Goal: Task Accomplishment & Management: Manage account settings

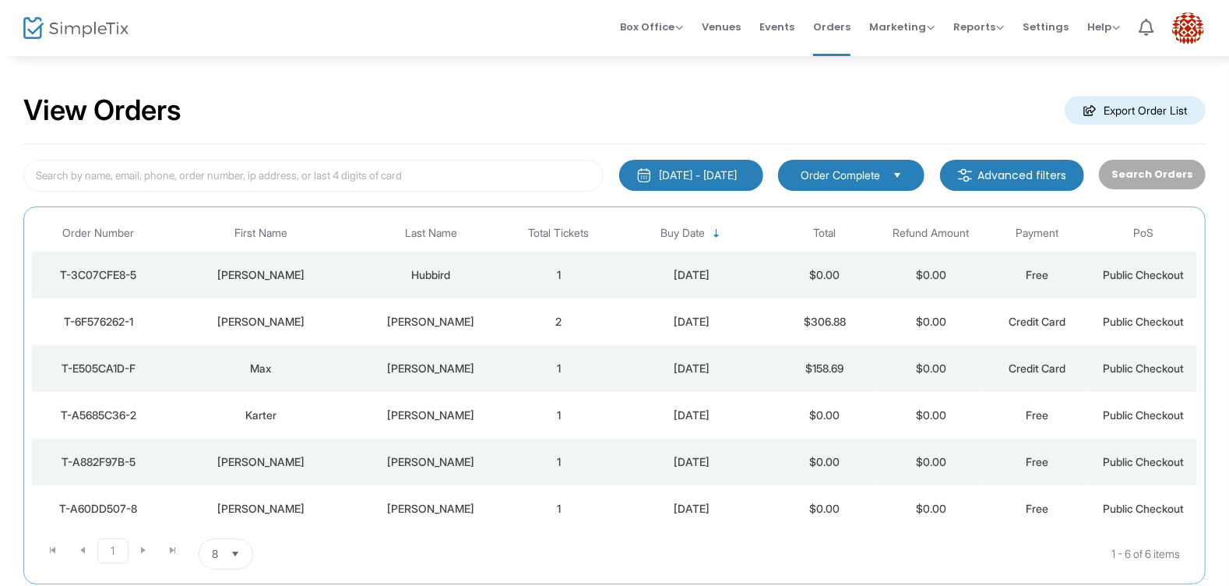
scroll to position [98, 0]
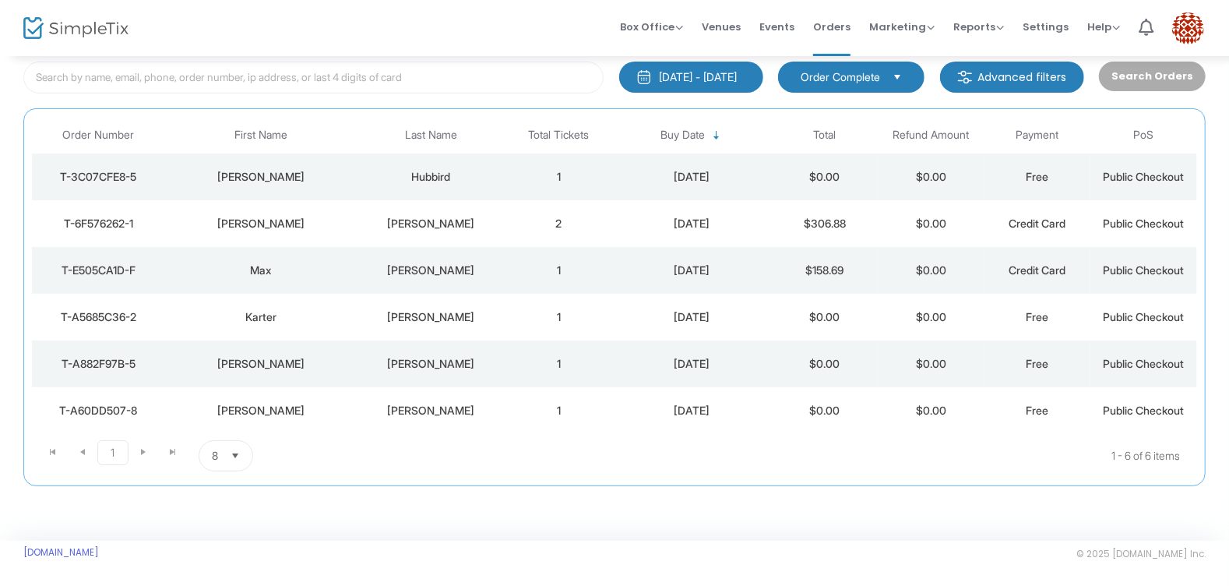
click at [446, 407] on div "[PERSON_NAME]" at bounding box center [431, 411] width 141 height 16
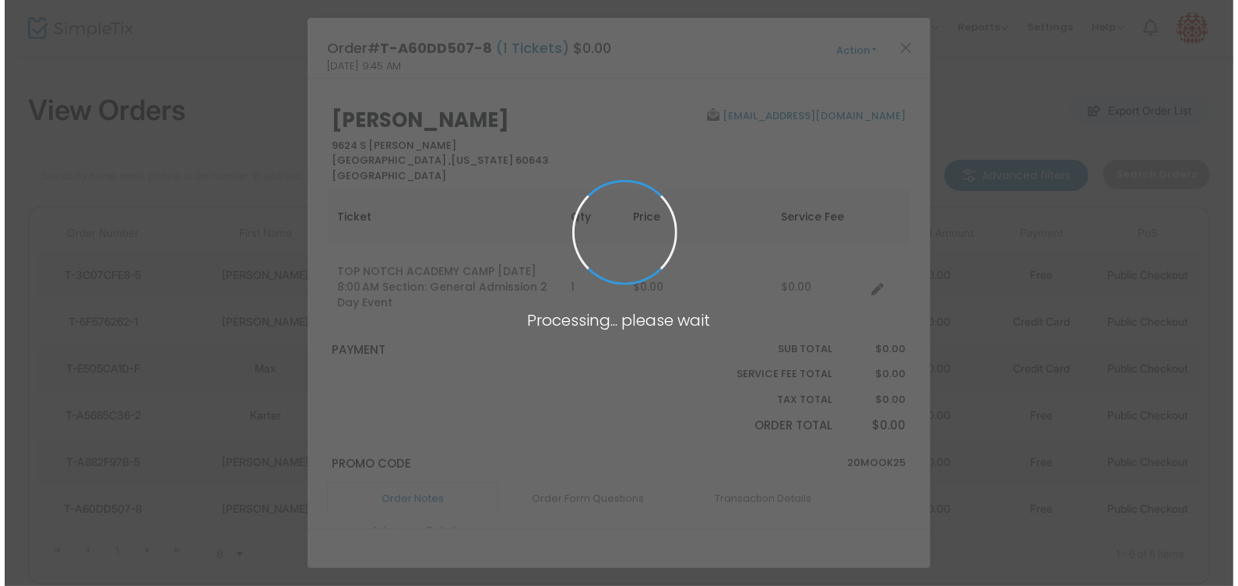
scroll to position [0, 0]
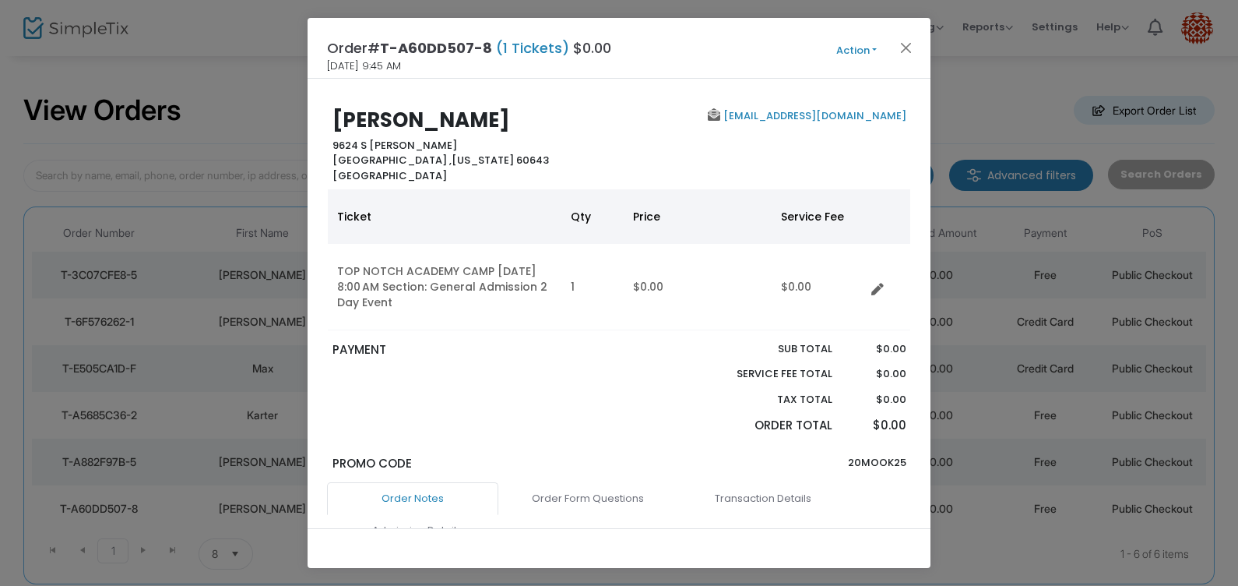
click at [851, 51] on button "Action" at bounding box center [856, 50] width 93 height 17
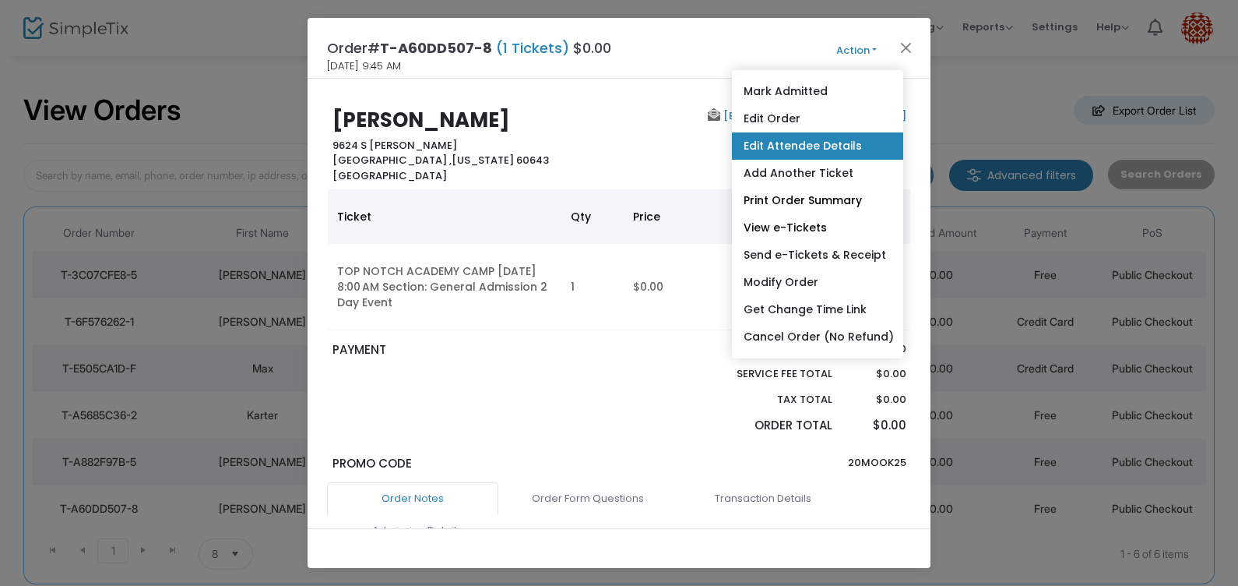
click at [830, 150] on link "Edit Attendee Details" at bounding box center [817, 145] width 171 height 27
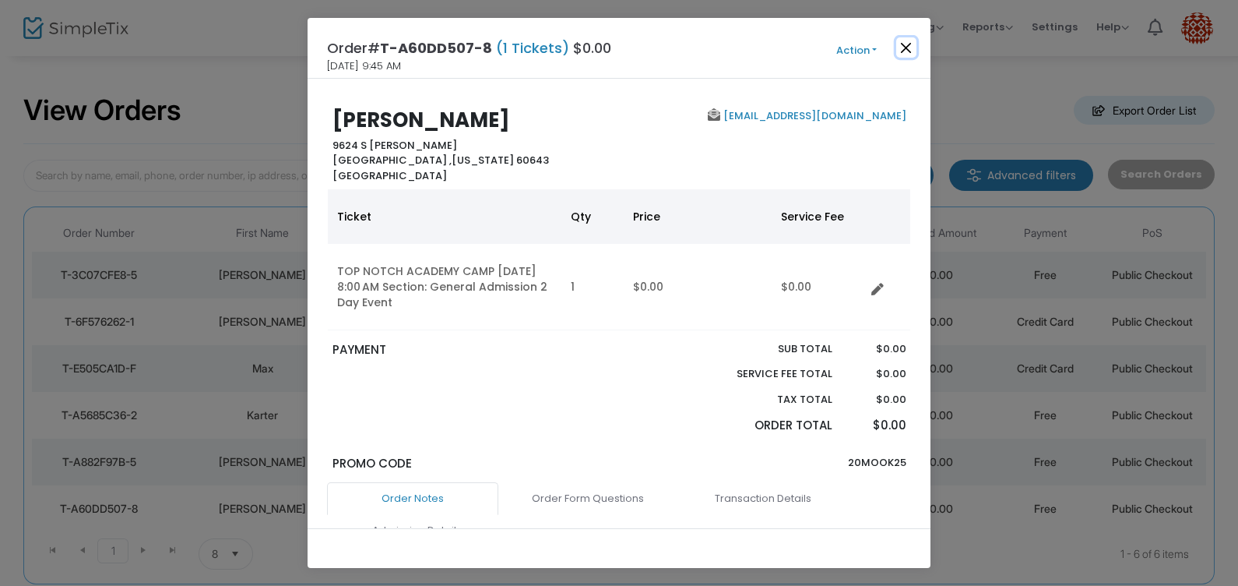
click at [911, 50] on button "Close" at bounding box center [906, 47] width 20 height 20
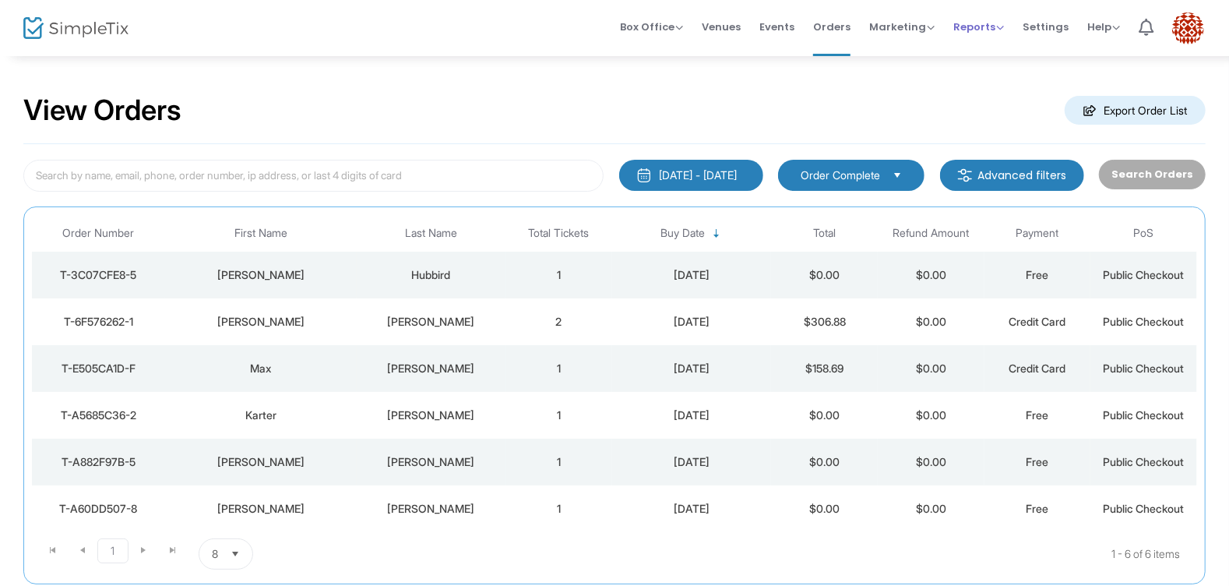
click at [991, 20] on span "Reports" at bounding box center [978, 26] width 51 height 15
click at [896, 35] on span "Marketing Promo Codes Quantity Discounts Affiliate" at bounding box center [901, 27] width 65 height 40
click at [833, 29] on span "Orders" at bounding box center [831, 27] width 37 height 40
click at [977, 27] on span "Reports" at bounding box center [978, 26] width 51 height 15
click at [1003, 88] on li "Sales Reports" at bounding box center [1003, 82] width 101 height 30
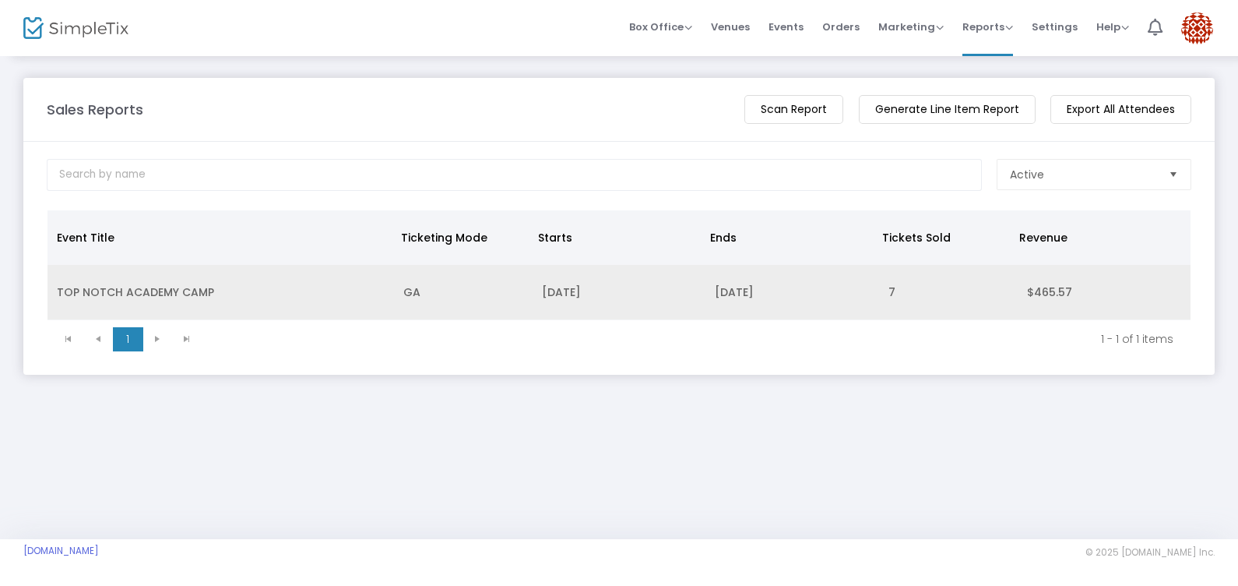
click at [661, 283] on td "11/1/2025" at bounding box center [619, 292] width 173 height 55
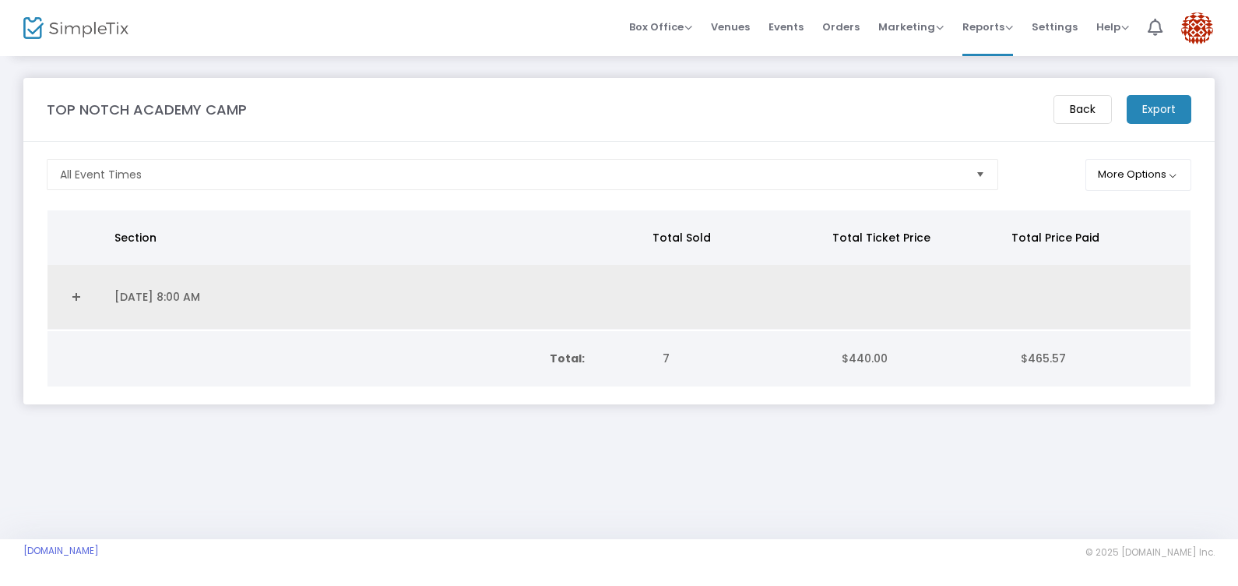
click at [87, 293] on link "Expand Details" at bounding box center [76, 296] width 39 height 25
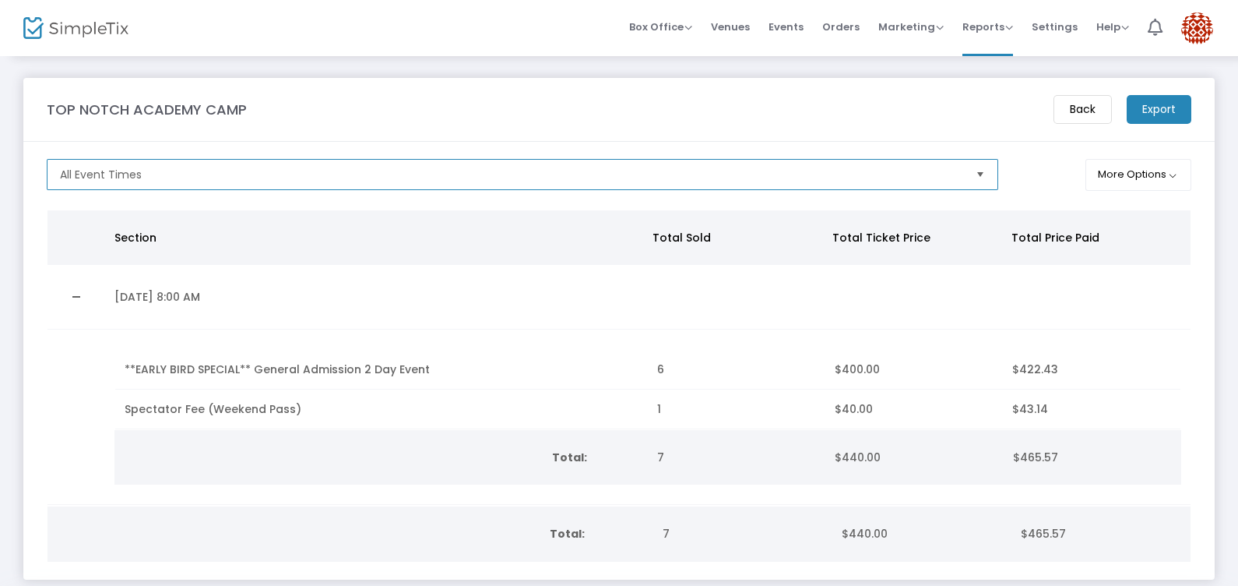
click at [924, 164] on span "All Event Times" at bounding box center [512, 175] width 916 height 30
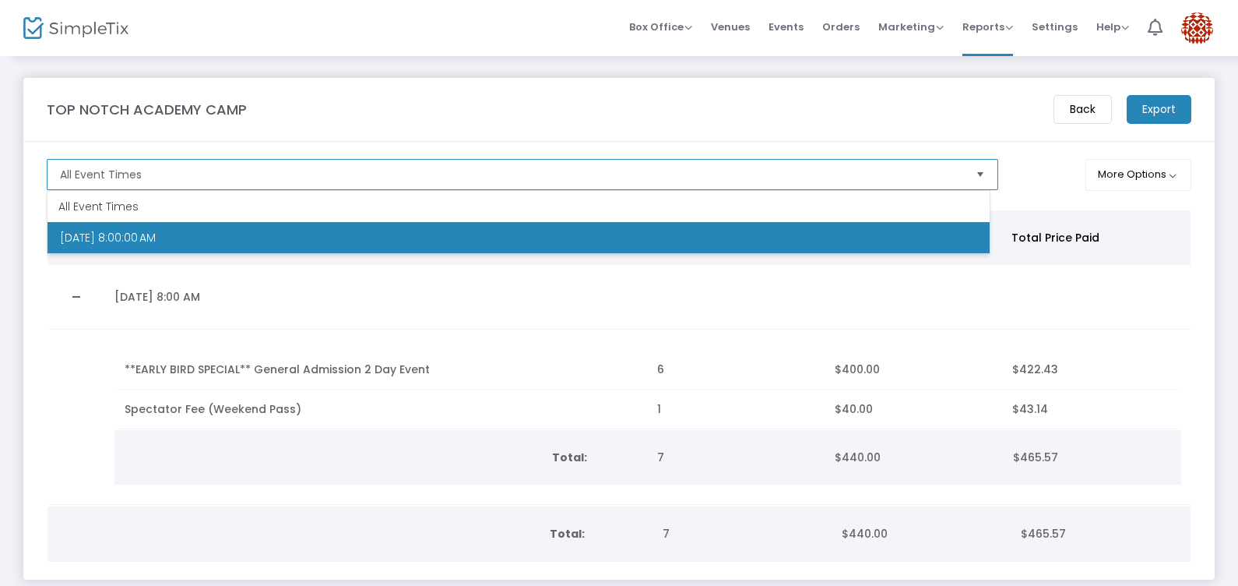
click at [924, 164] on span "All Event Times" at bounding box center [512, 175] width 916 height 30
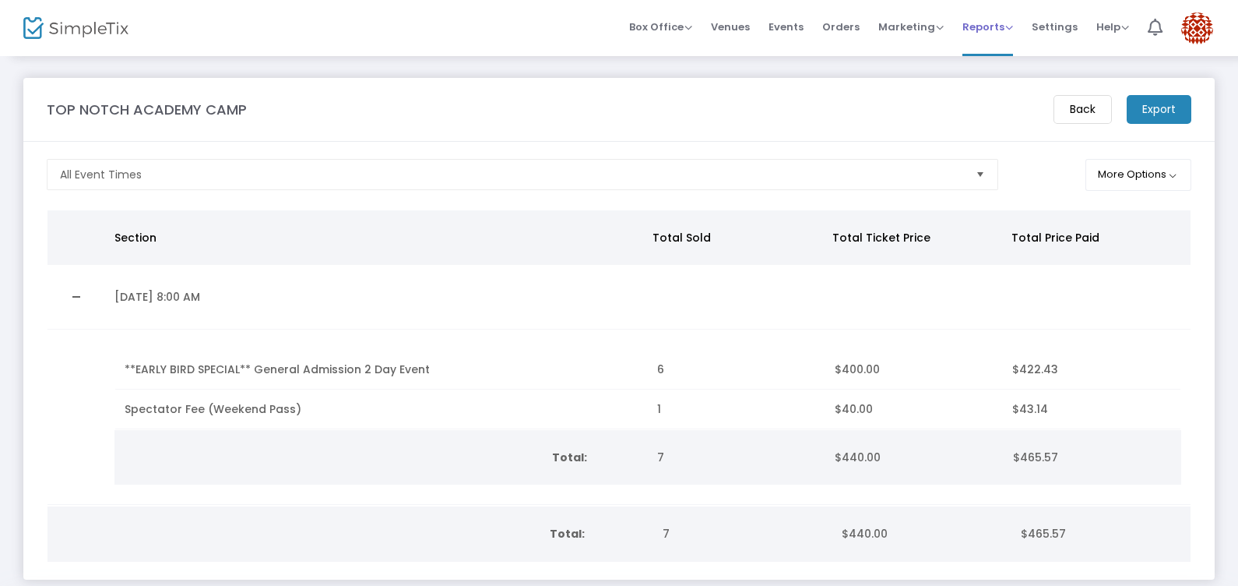
click at [995, 33] on div "Reports Analytics Sales Reports Download" at bounding box center [988, 27] width 51 height 16
click at [1000, 26] on span "Reports" at bounding box center [988, 26] width 51 height 15
click at [1010, 55] on li "Analytics" at bounding box center [1013, 52] width 101 height 30
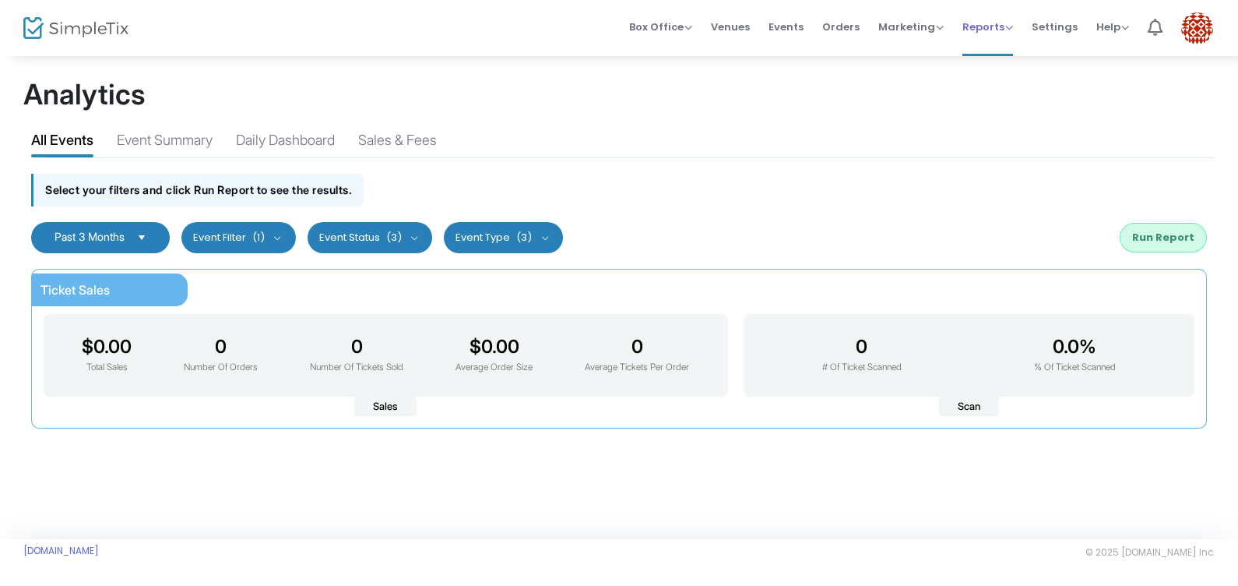
click at [1002, 20] on span "Reports" at bounding box center [988, 26] width 51 height 15
click at [1010, 104] on li "Download" at bounding box center [1013, 112] width 101 height 30
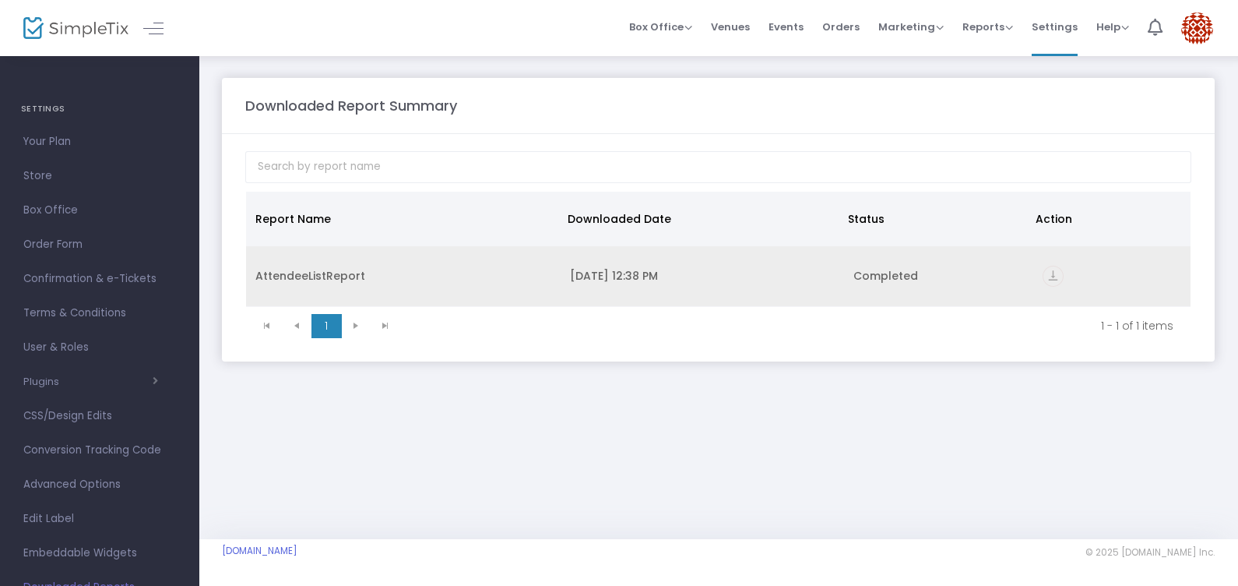
click at [279, 265] on td "AttendeeListReport" at bounding box center [403, 276] width 315 height 61
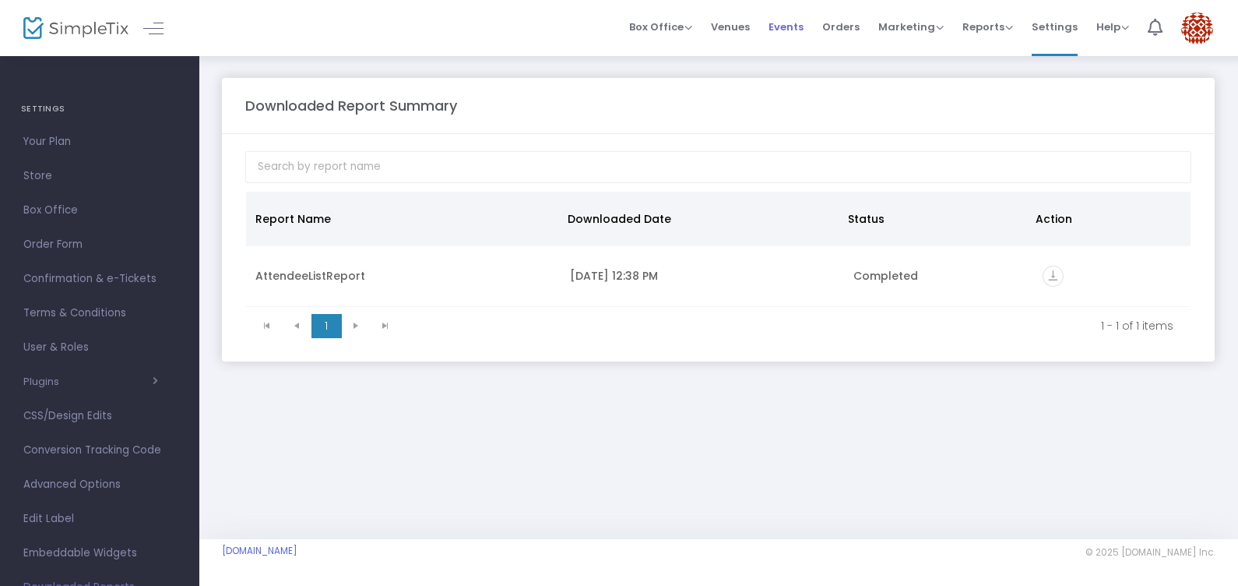
click at [804, 25] on span "Events" at bounding box center [786, 27] width 35 height 40
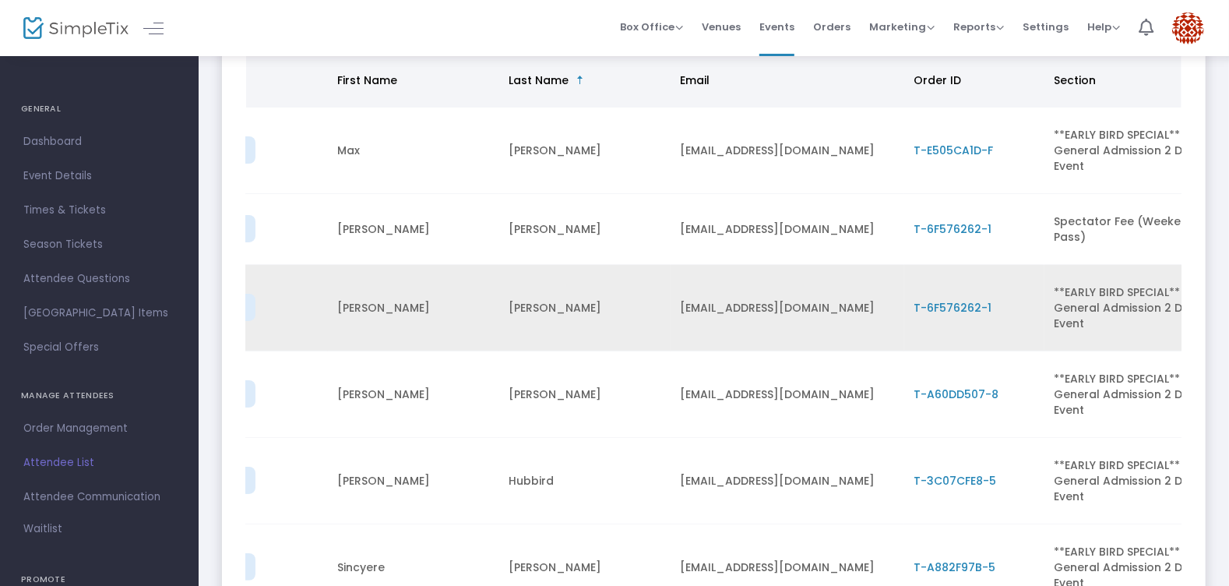
scroll to position [0, 154]
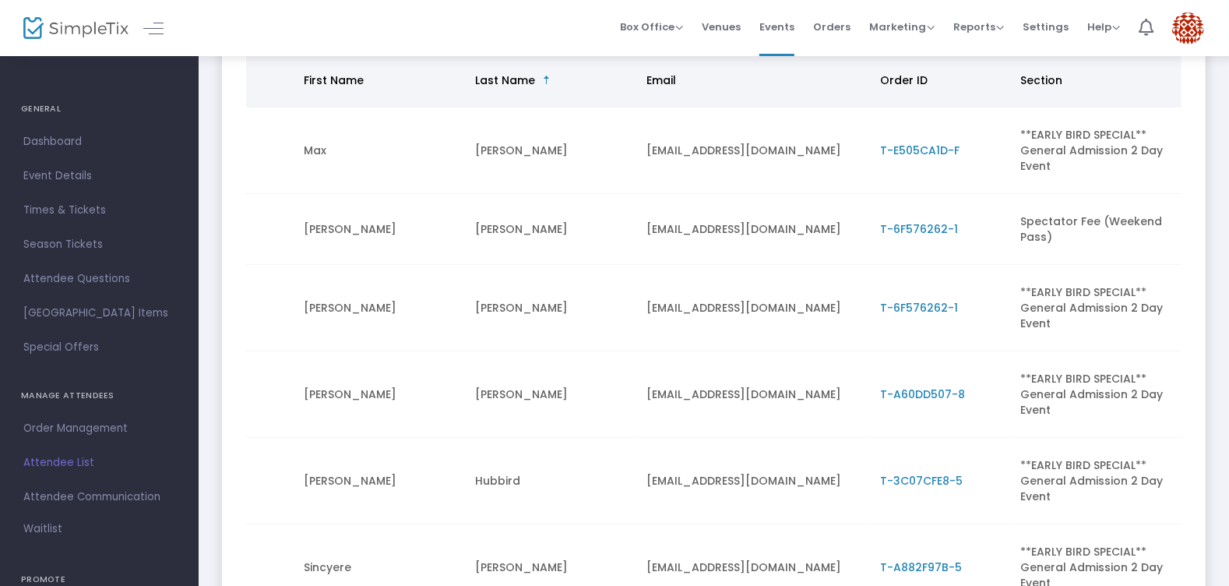
click at [653, 226] on td "[EMAIL_ADDRESS][DOMAIN_NAME]" at bounding box center [754, 229] width 234 height 71
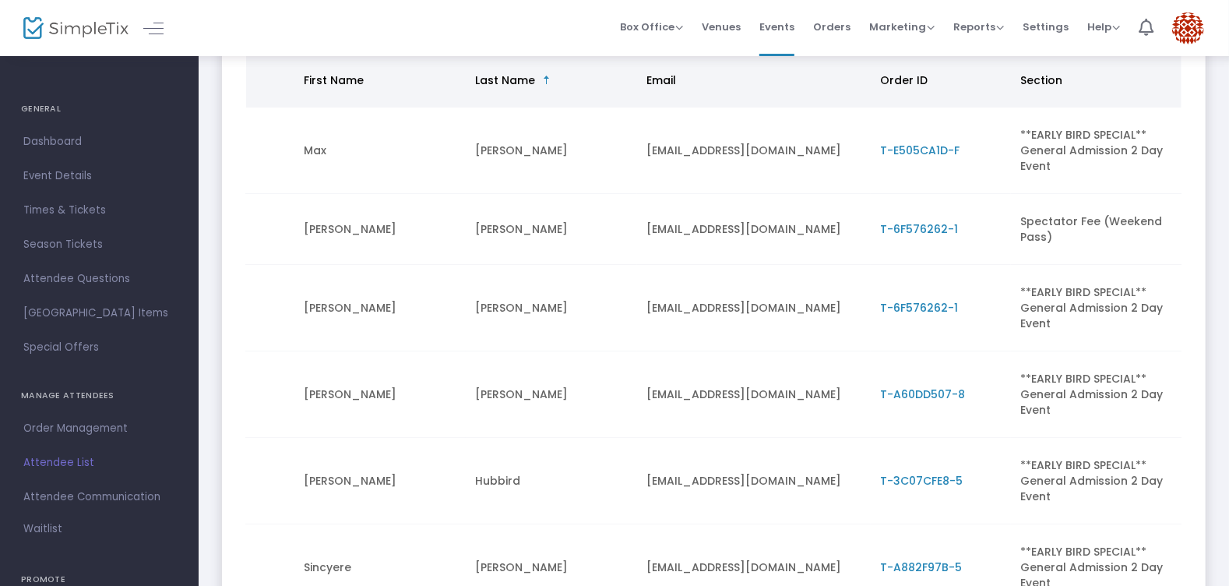
click at [909, 222] on span "T-6F576262-1" at bounding box center [919, 229] width 78 height 16
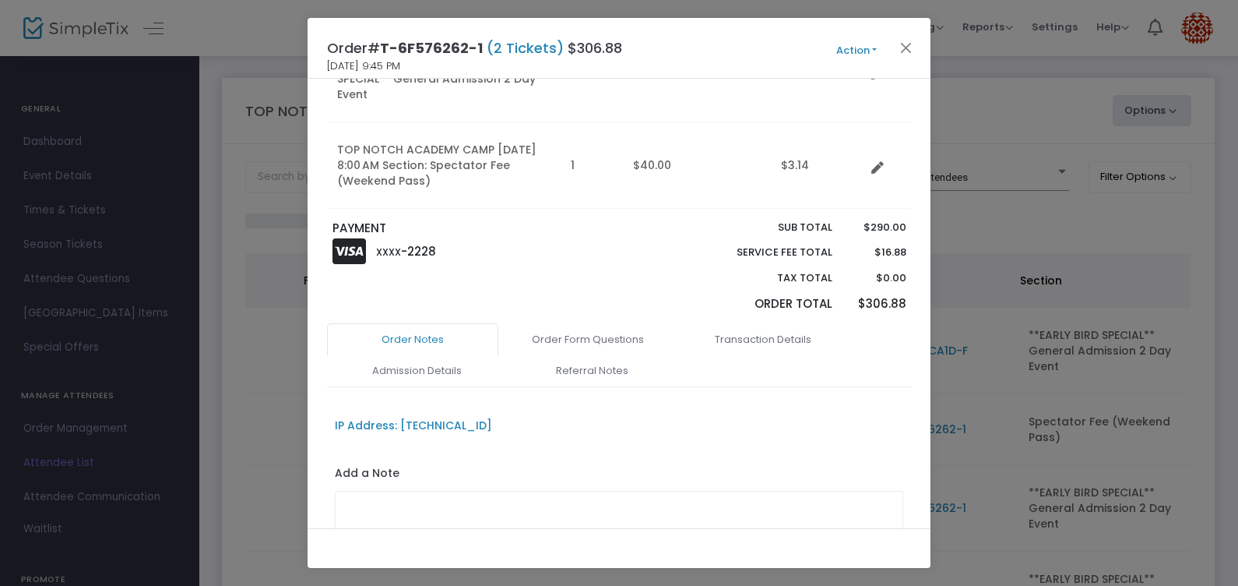
scroll to position [339, 0]
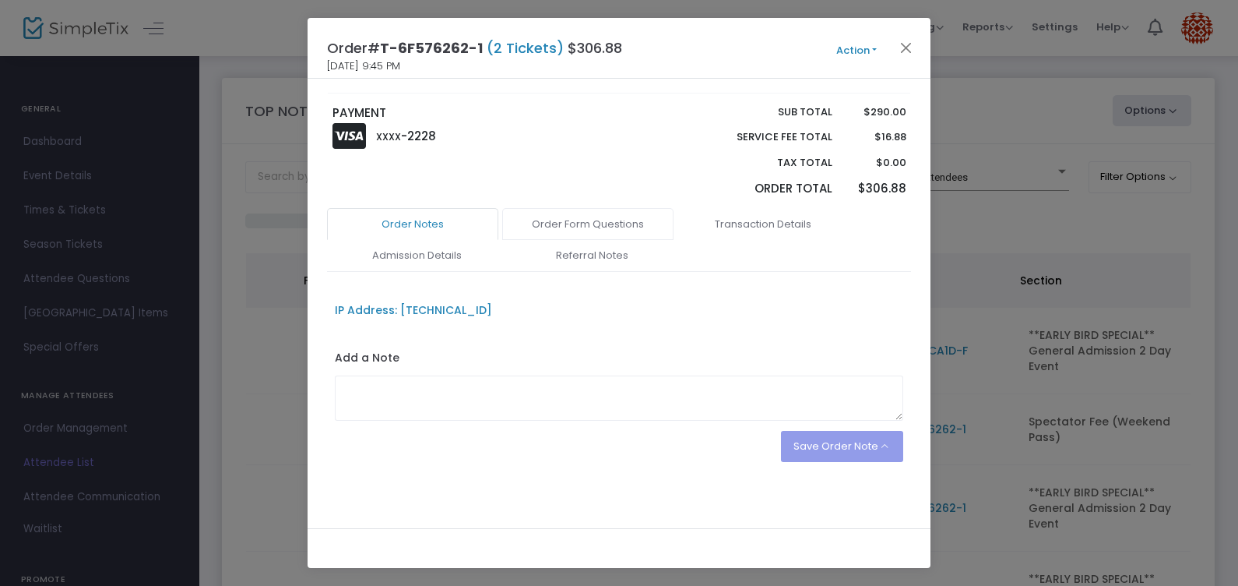
click at [624, 214] on link "Order Form Questions" at bounding box center [587, 224] width 171 height 33
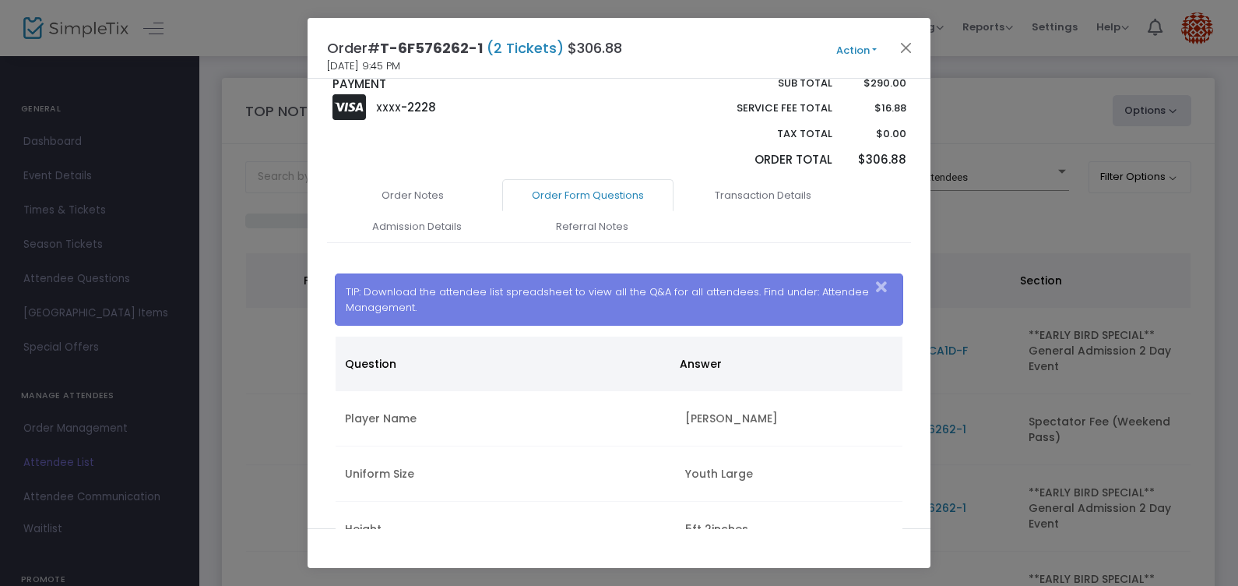
scroll to position [0, 0]
click at [436, 200] on link "Order Notes" at bounding box center [412, 197] width 171 height 33
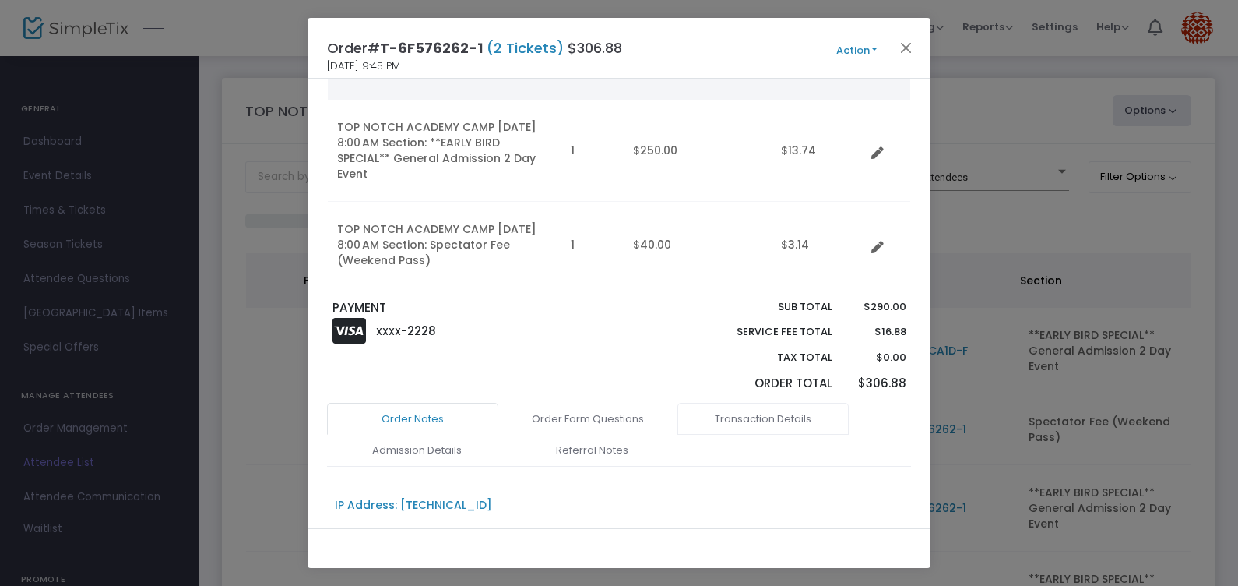
click at [748, 411] on link "Transaction Details" at bounding box center [763, 419] width 171 height 33
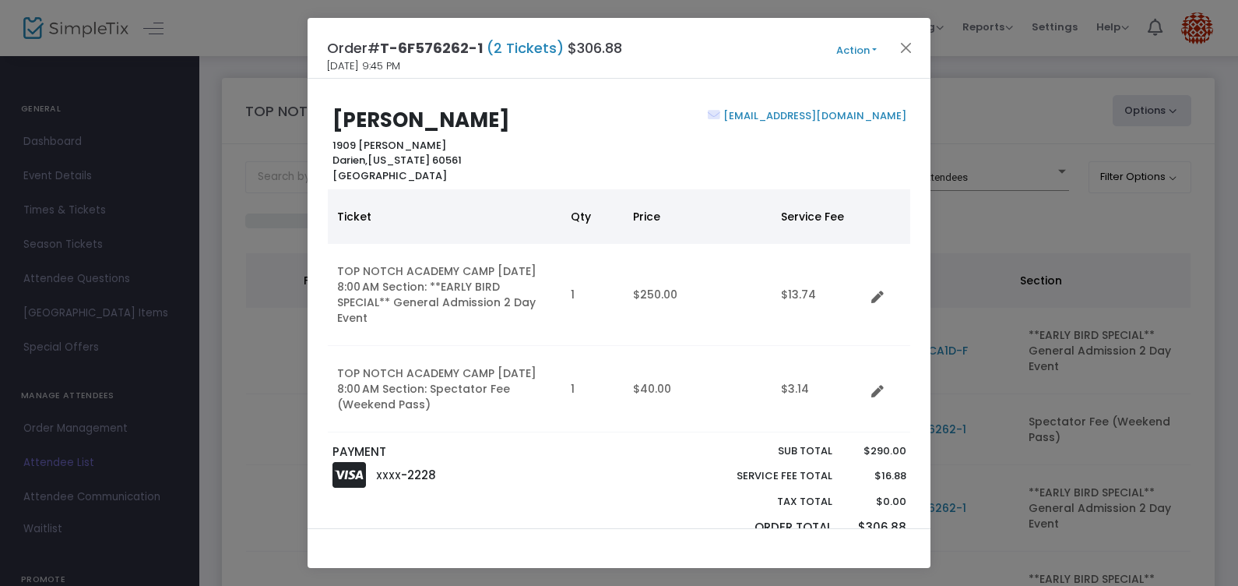
drag, startPoint x: 439, startPoint y: 402, endPoint x: 392, endPoint y: 389, distance: 49.1
click at [392, 389] on td "TOP NOTCH ACADEMY CAMP [DATE] 8:00 AM Section: Spectator Fee (Weekend Pass)" at bounding box center [445, 389] width 234 height 86
drag, startPoint x: 392, startPoint y: 389, endPoint x: 362, endPoint y: 376, distance: 32.4
click at [362, 376] on td "TOP NOTCH ACADEMY CAMP [DATE] 8:00 AM Section: Spectator Fee (Weekend Pass)" at bounding box center [445, 389] width 234 height 86
drag, startPoint x: 362, startPoint y: 376, endPoint x: 483, endPoint y: 420, distance: 128.4
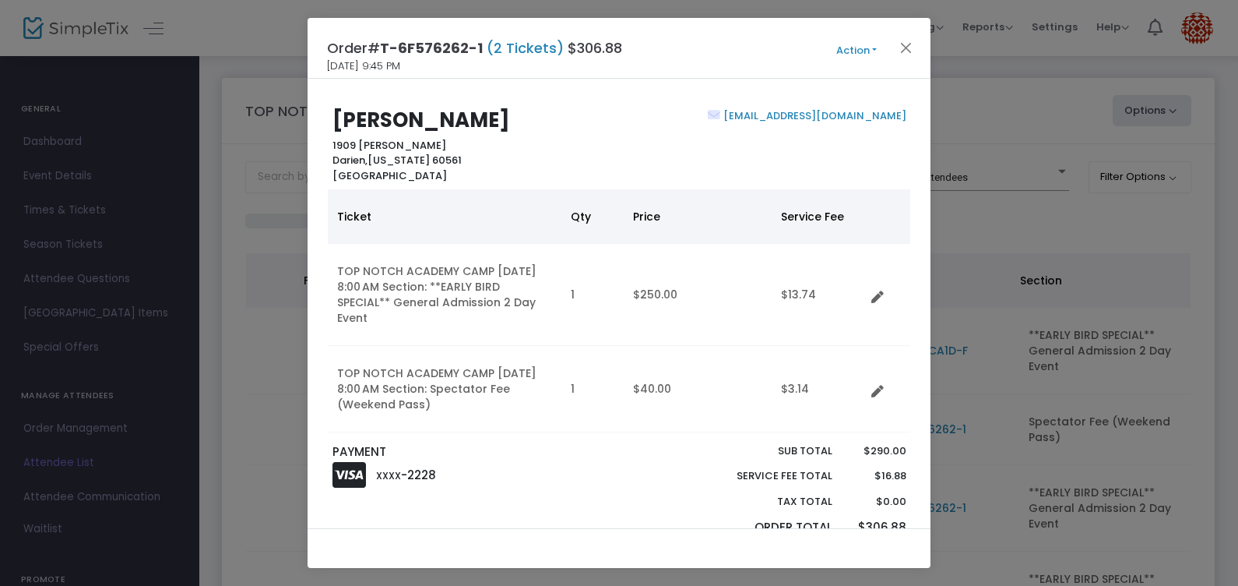
click at [483, 420] on td "TOP NOTCH ACADEMY CAMP [DATE] 8:00 AM Section: Spectator Fee (Weekend Pass)" at bounding box center [445, 389] width 234 height 86
click at [876, 386] on icon "Data table" at bounding box center [878, 392] width 12 height 12
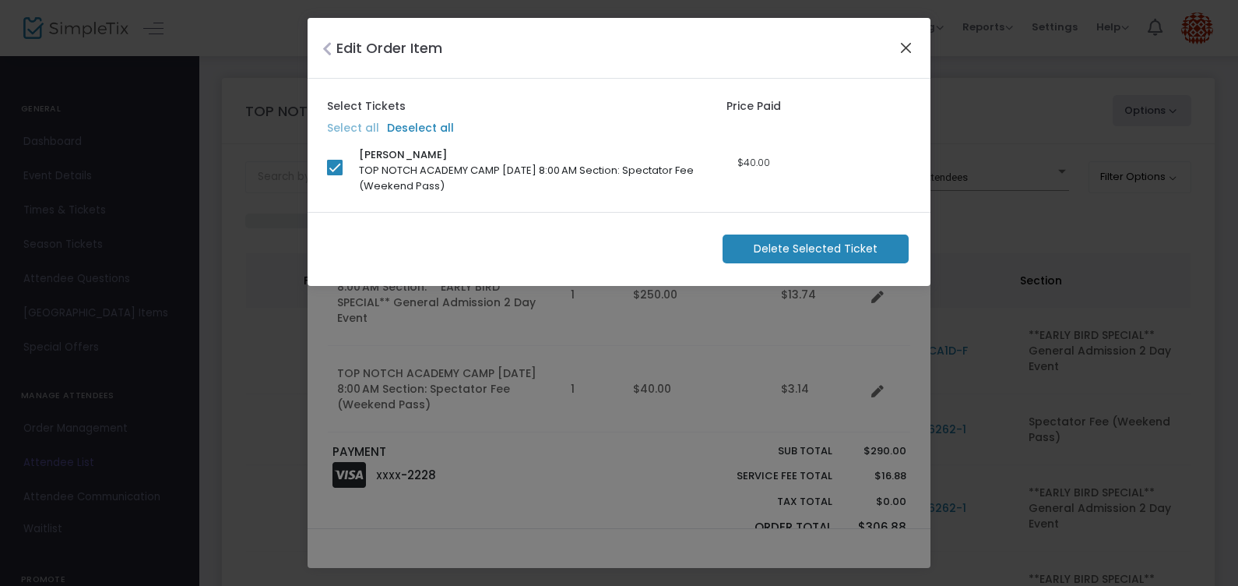
click at [903, 47] on button "Close" at bounding box center [906, 47] width 20 height 20
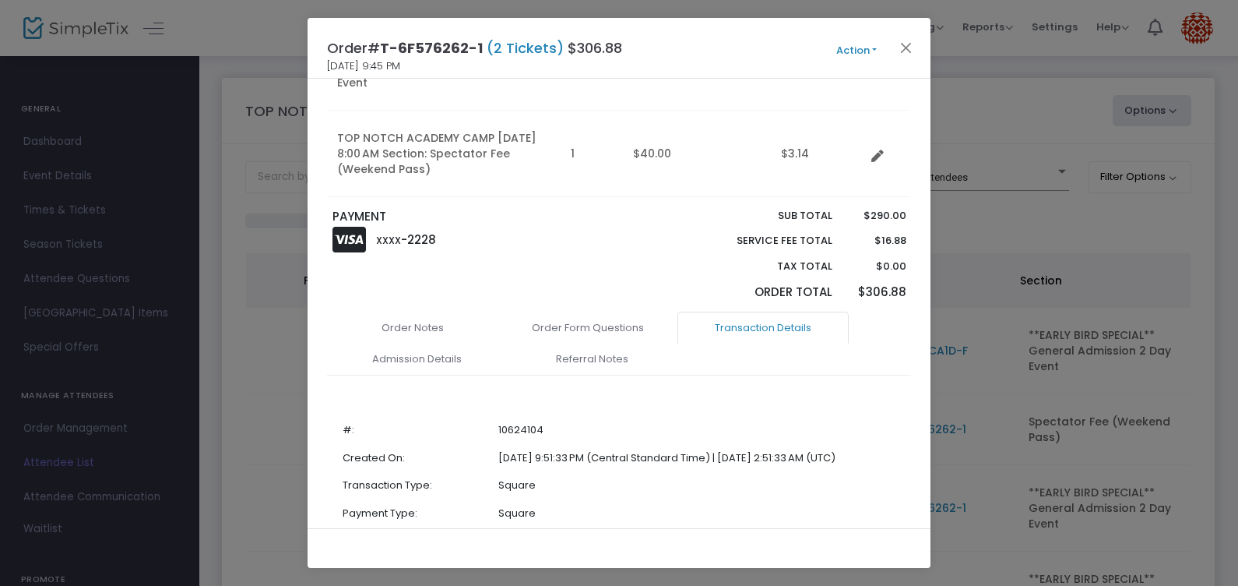
scroll to position [234, 0]
click at [460, 332] on link "Order Notes" at bounding box center [412, 328] width 171 height 33
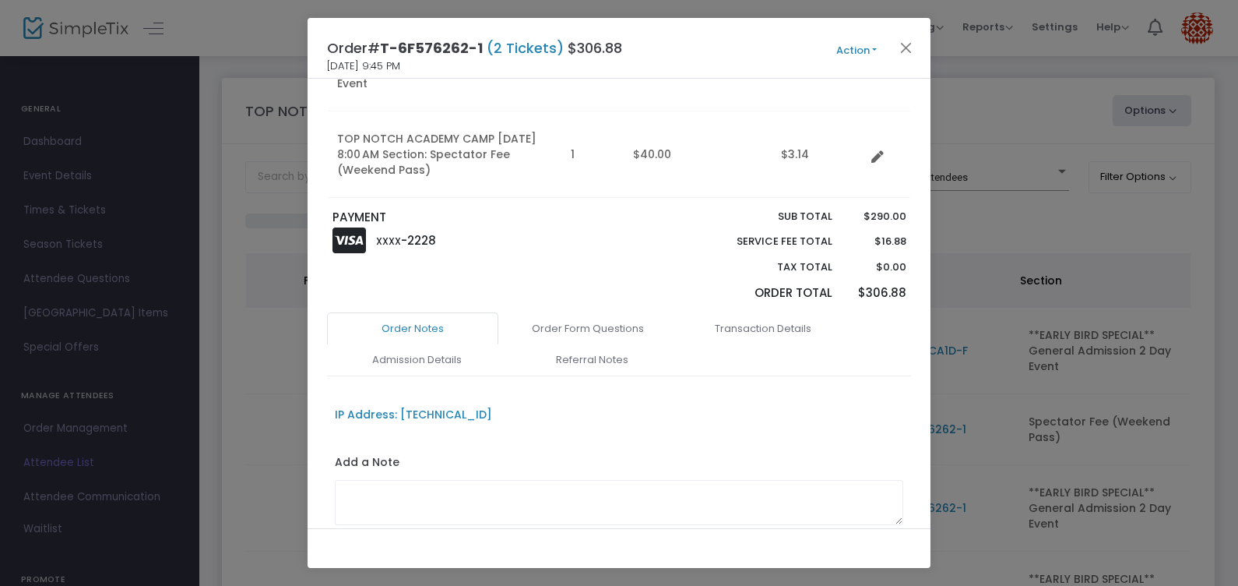
scroll to position [339, 0]
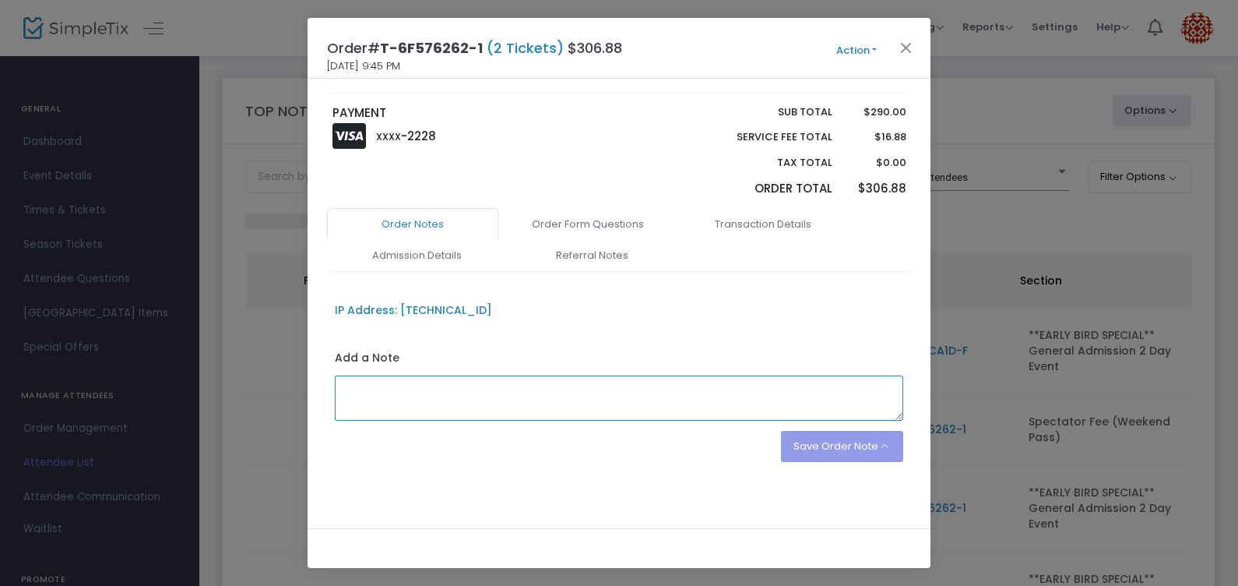
click at [428, 400] on textarea at bounding box center [619, 397] width 569 height 45
click at [471, 340] on div "IP Address: [TECHNICAL_ID] Add a Note Save Order Note Save on eTicket Save as a…" at bounding box center [619, 374] width 584 height 174
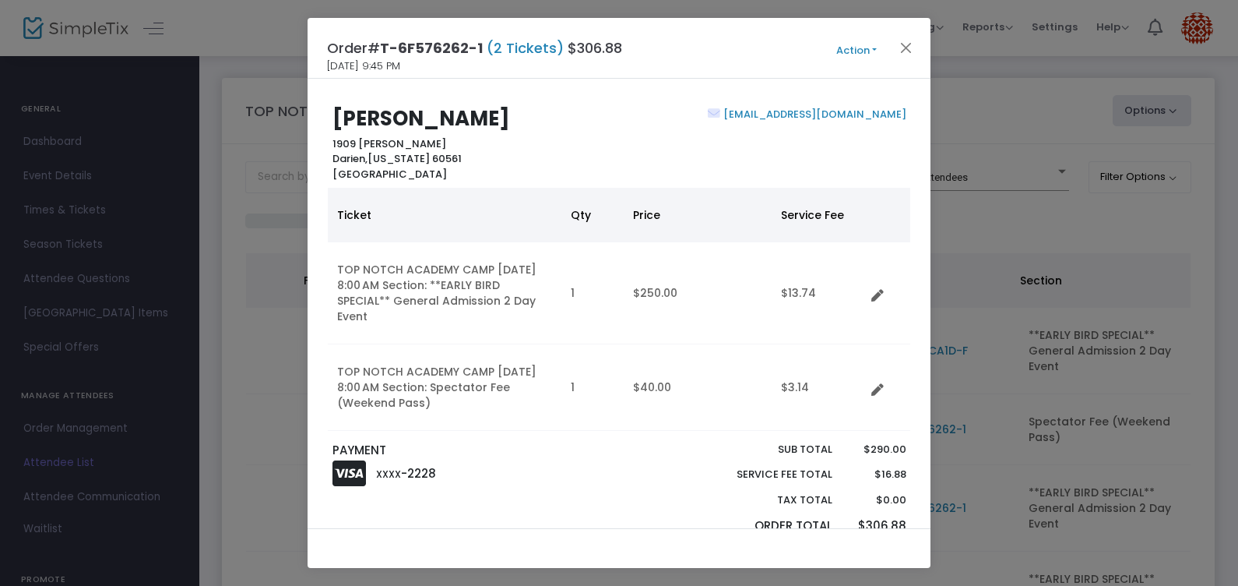
scroll to position [0, 0]
